Goal: Navigation & Orientation: Understand site structure

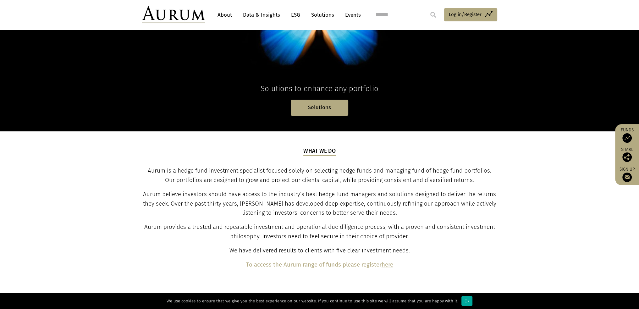
scroll to position [126, 0]
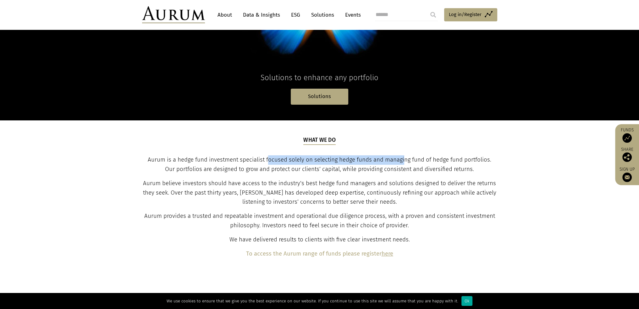
drag, startPoint x: 267, startPoint y: 158, endPoint x: 405, endPoint y: 156, distance: 137.4
click at [405, 156] on p "Aurum is a hedge fund investment specialist focused solely on selecting hedge f…" at bounding box center [320, 164] width 354 height 19
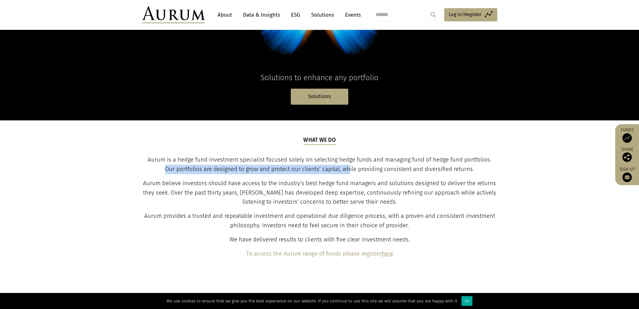
drag, startPoint x: 169, startPoint y: 171, endPoint x: 351, endPoint y: 167, distance: 181.7
click at [351, 167] on span "Aurum is a hedge fund investment specialist focused solely on selecting hedge f…" at bounding box center [319, 164] width 343 height 16
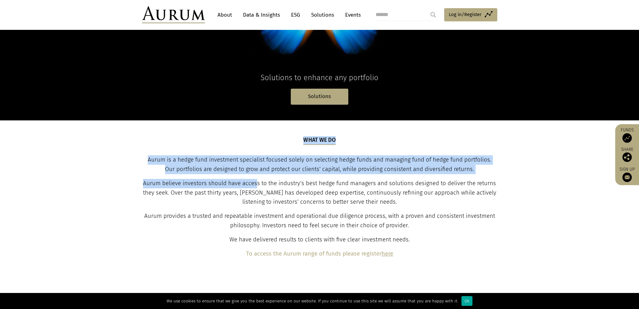
drag, startPoint x: 146, startPoint y: 182, endPoint x: 255, endPoint y: 182, distance: 109.4
click at [255, 182] on div "What we do Aurum is a hedge fund investment specialist focused solely on select…" at bounding box center [320, 197] width 368 height 123
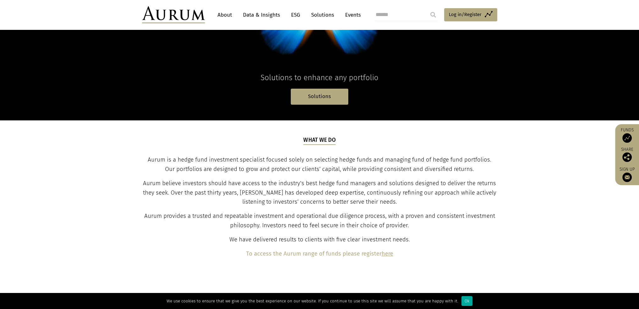
click at [288, 187] on p "Aurum believe investors should have access to the industry’s best hedge fund ma…" at bounding box center [320, 193] width 354 height 28
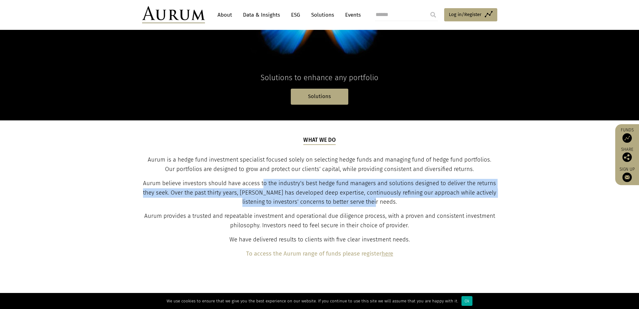
drag, startPoint x: 264, startPoint y: 183, endPoint x: 386, endPoint y: 199, distance: 123.0
click at [386, 199] on p "Aurum believe investors should have access to the industry’s best hedge fund ma…" at bounding box center [320, 193] width 354 height 28
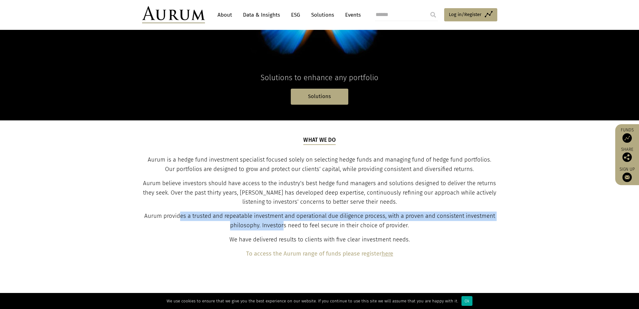
drag, startPoint x: 181, startPoint y: 215, endPoint x: 284, endPoint y: 222, distance: 102.7
click at [284, 222] on span "Aurum provides a trusted and repeatable investment and operational due diligenc…" at bounding box center [319, 220] width 351 height 16
click at [389, 252] on b "here" at bounding box center [387, 253] width 12 height 7
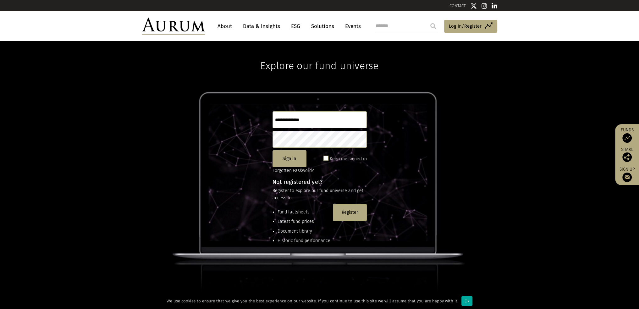
click at [268, 24] on link "Data & Insights" at bounding box center [261, 26] width 43 height 12
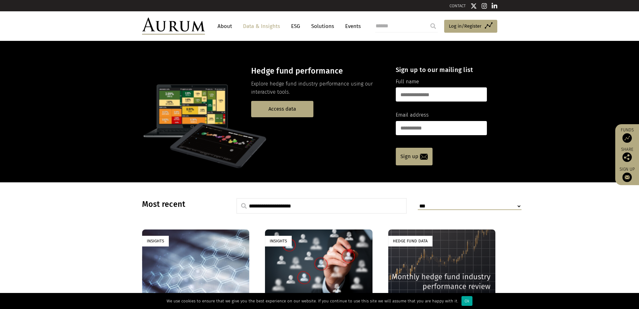
click at [222, 25] on link "About" at bounding box center [224, 26] width 21 height 12
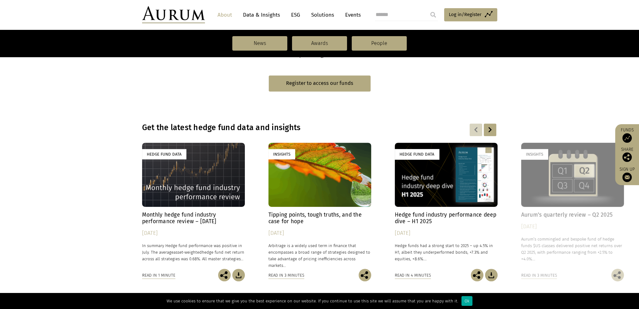
scroll to position [377, 0]
